Goal: Check status

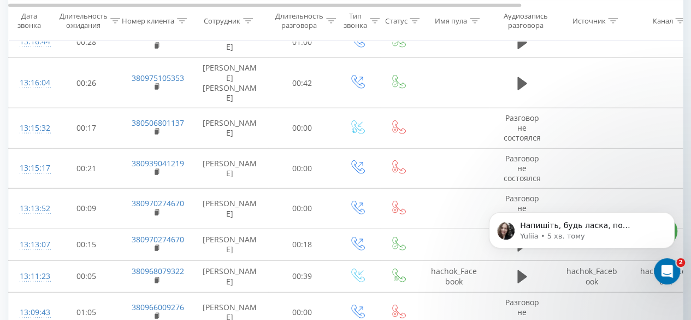
scroll to position [1311, 0]
